Goal: Go to known website: Go to known website

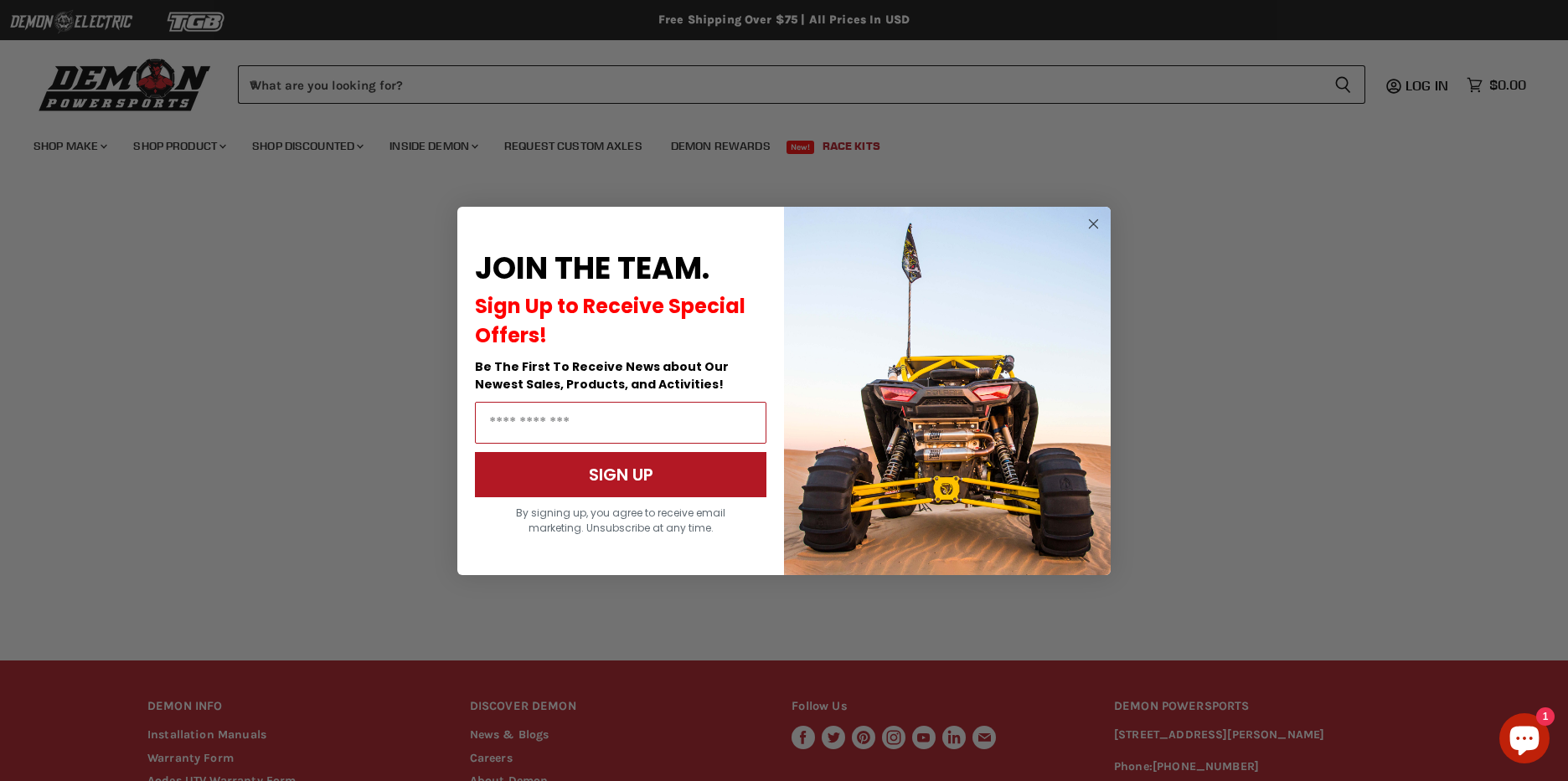
scroll to position [223, 0]
